Goal: Communication & Community: Answer question/provide support

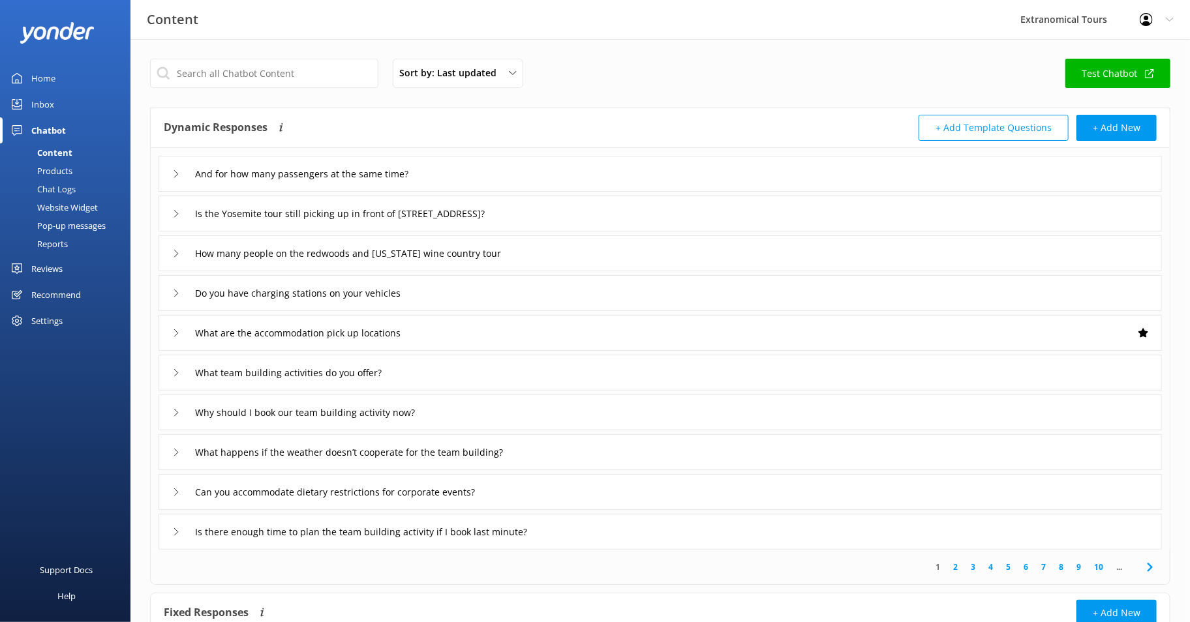
click at [48, 129] on div "Chatbot" at bounding box center [48, 130] width 35 height 26
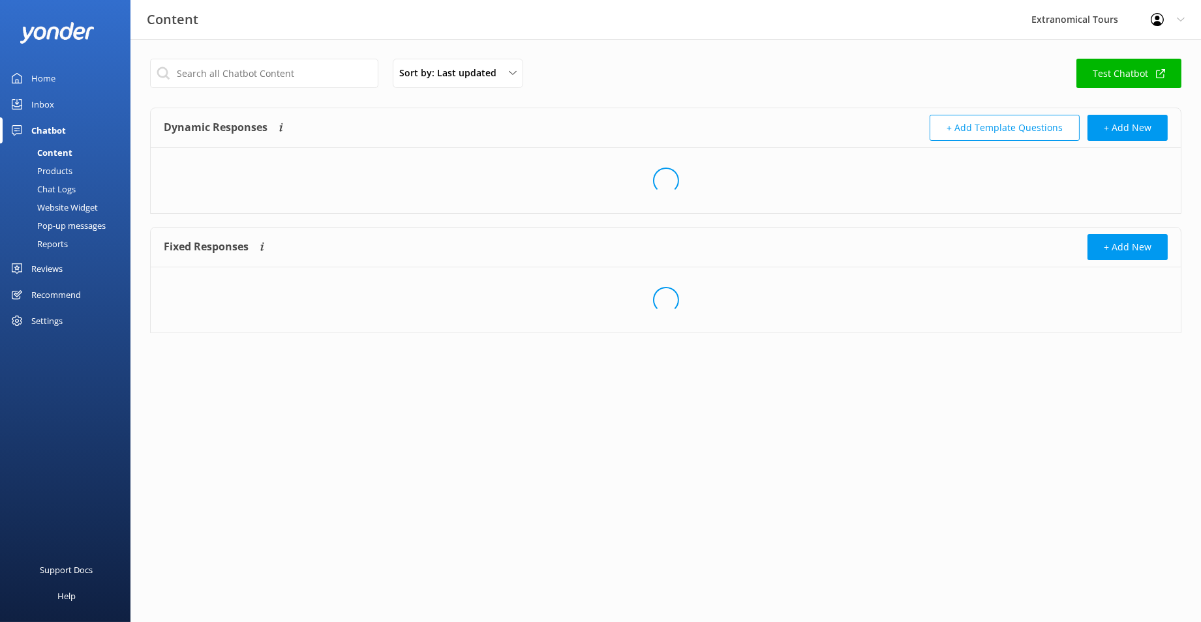
click at [59, 192] on div "Chat Logs" at bounding box center [42, 189] width 68 height 18
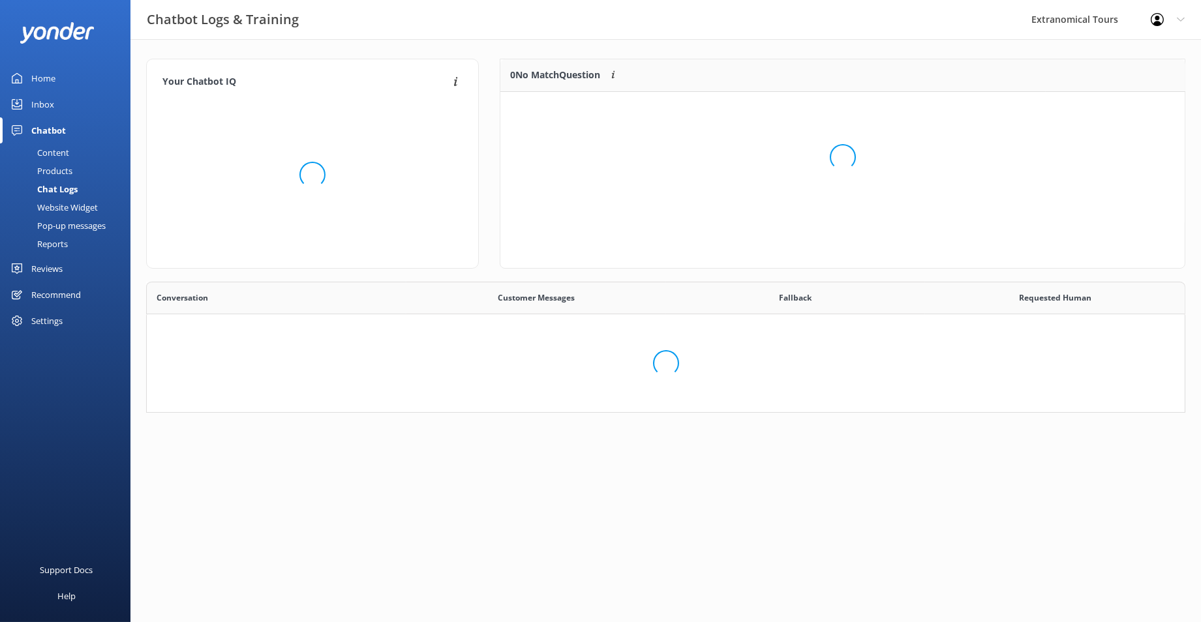
scroll to position [119, 1028]
click at [44, 95] on div "Inbox" at bounding box center [42, 104] width 23 height 26
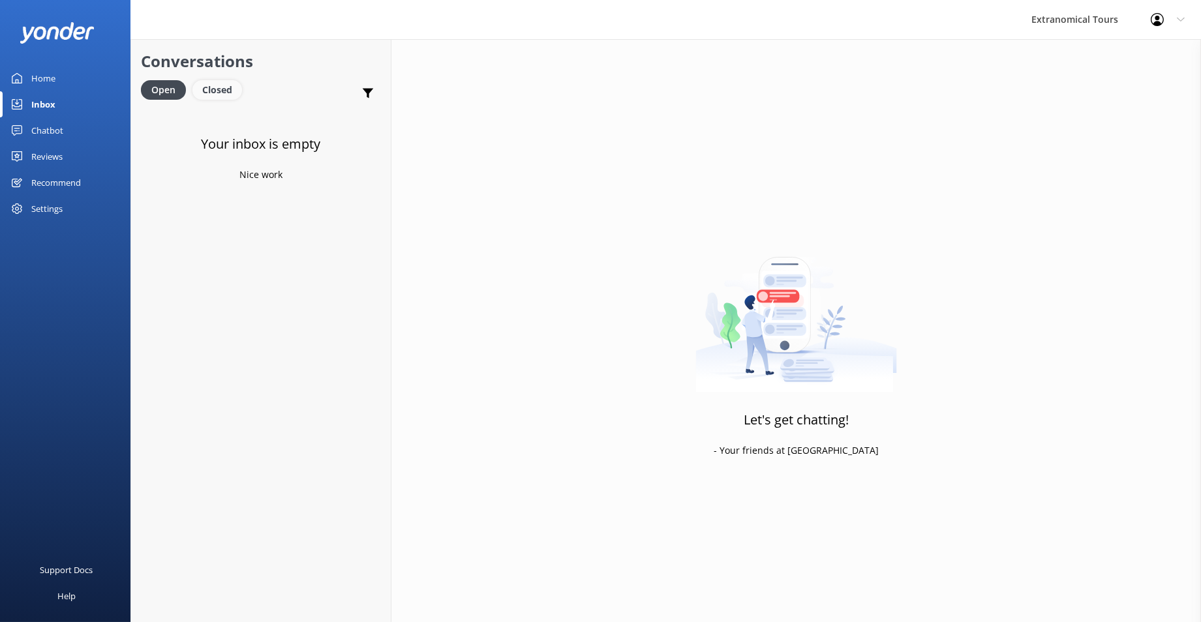
click at [208, 87] on div "Closed" at bounding box center [217, 90] width 50 height 20
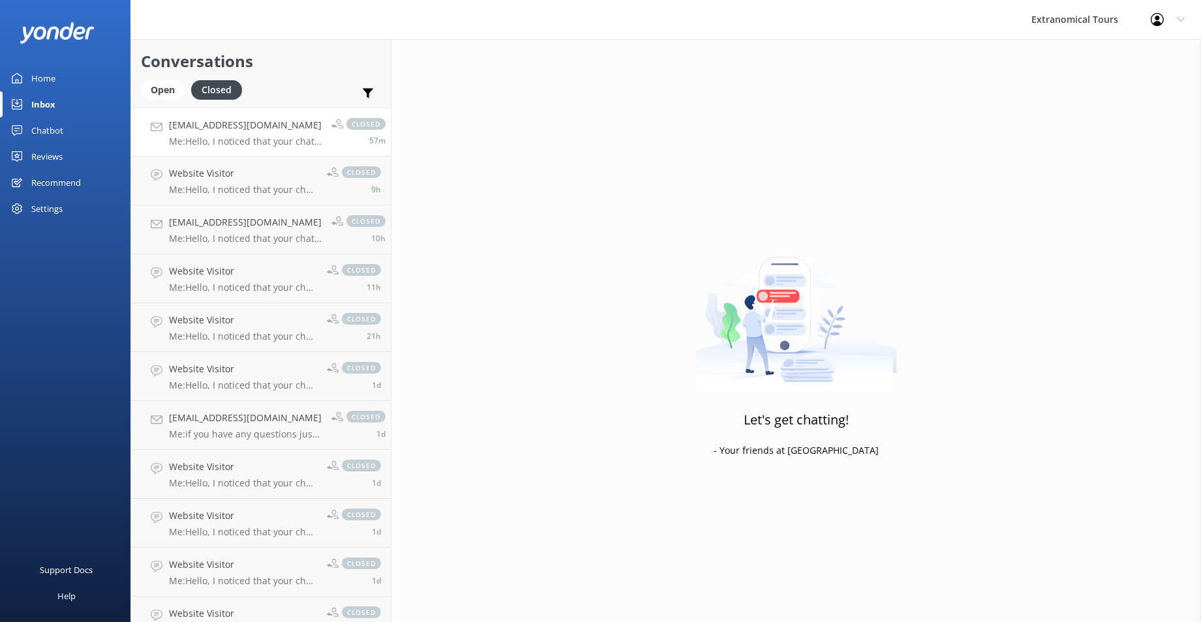
click at [285, 140] on p "Me: Hello, I noticed that your chat remains open, but inactive. I will close th…" at bounding box center [245, 142] width 153 height 12
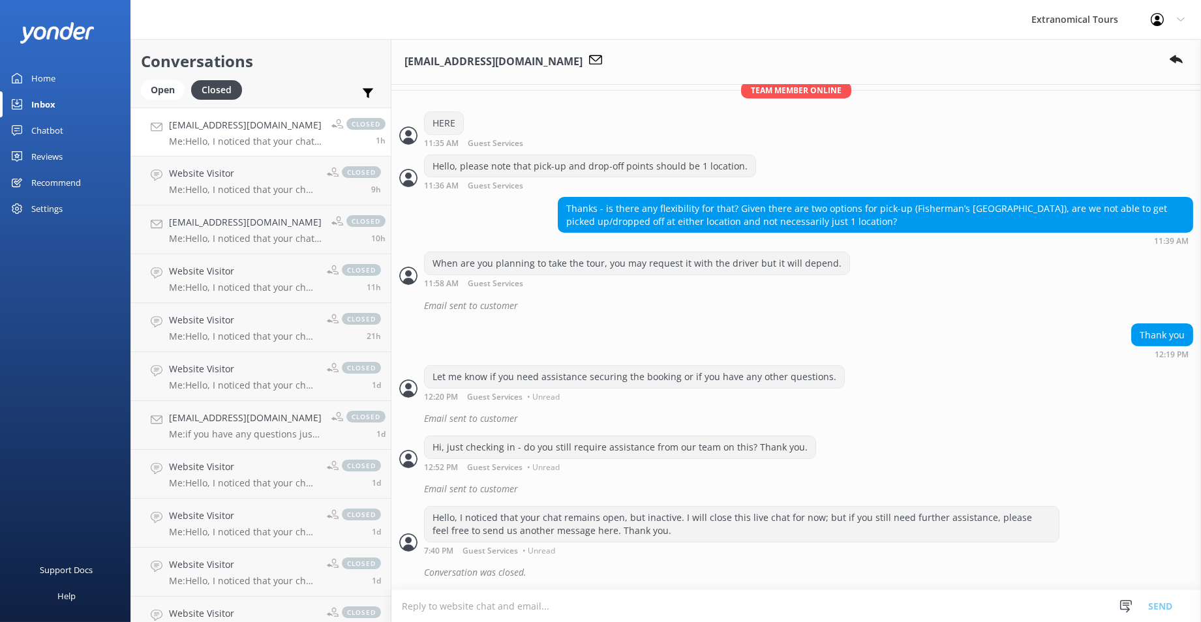
scroll to position [642, 0]
click at [57, 110] on link "Inbox" at bounding box center [65, 104] width 130 height 26
